Goal: Information Seeking & Learning: Compare options

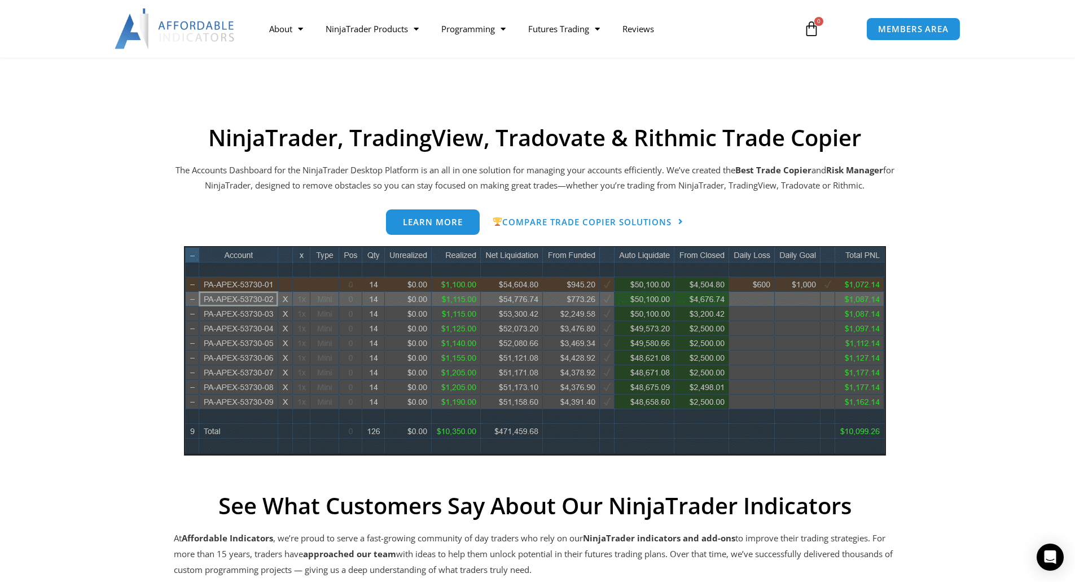
scroll to position [438, 0]
click at [586, 223] on span "Compare Trade Copier Solutions" at bounding box center [582, 221] width 179 height 9
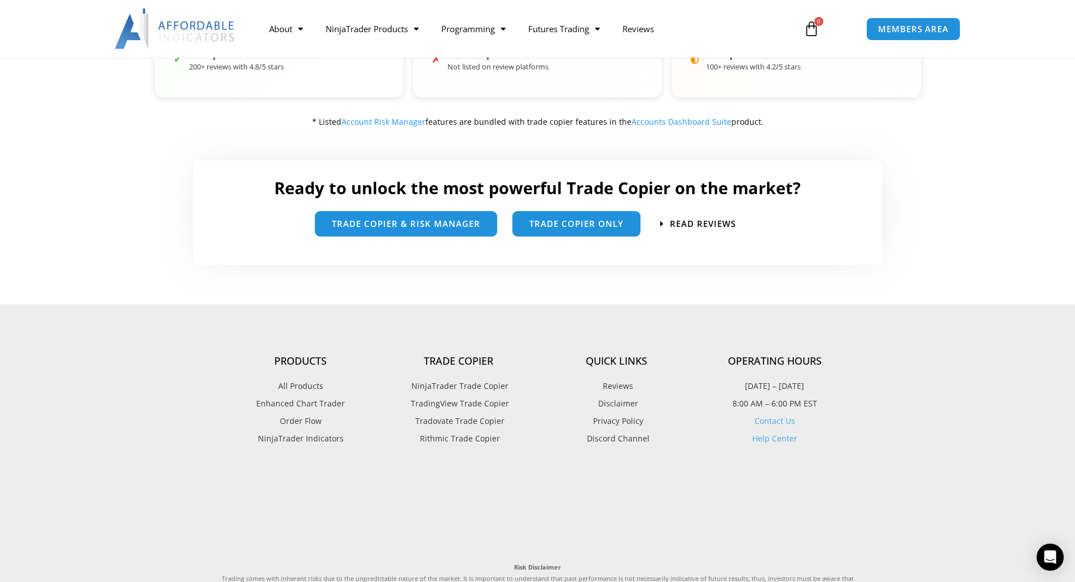
scroll to position [611, 0]
click at [565, 229] on link "Trade Copier Only" at bounding box center [576, 219] width 128 height 25
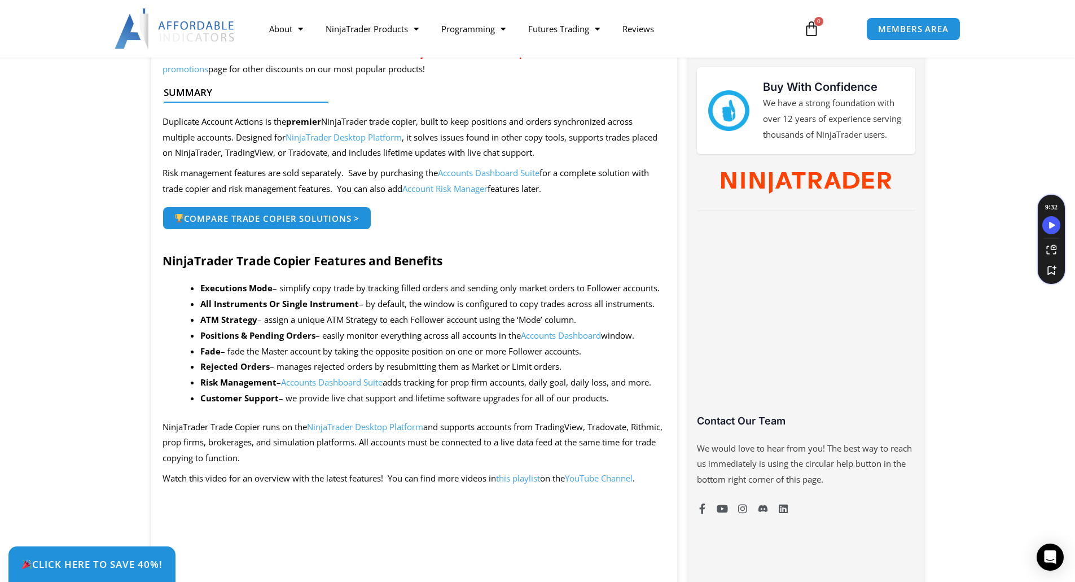
scroll to position [494, 0]
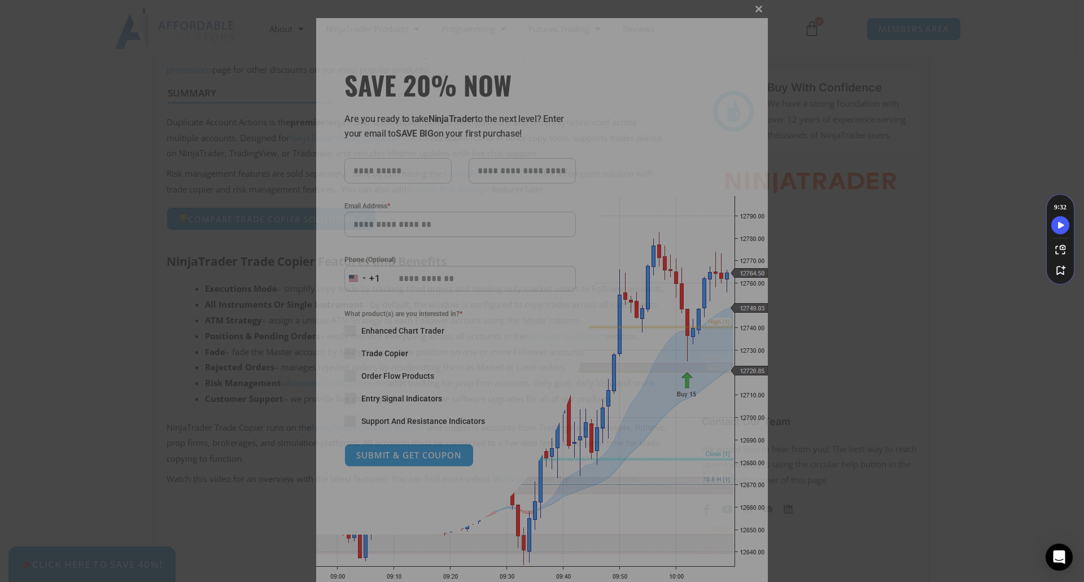
click at [750, 8] on span "SAVE 20% NOW popup" at bounding box center [758, 9] width 18 height 7
